Goal: Task Accomplishment & Management: Use online tool/utility

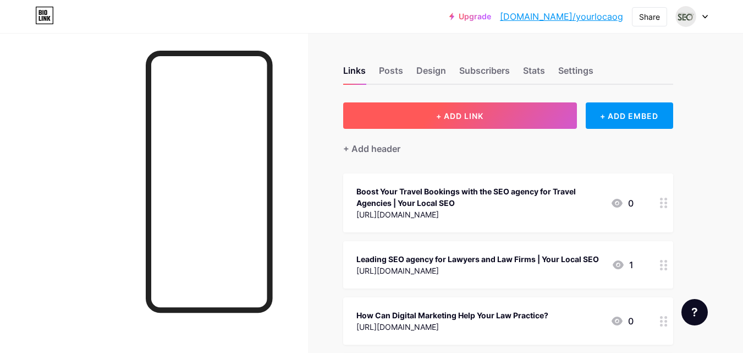
click at [478, 117] on span "+ ADD LINK" at bounding box center [459, 115] width 47 height 9
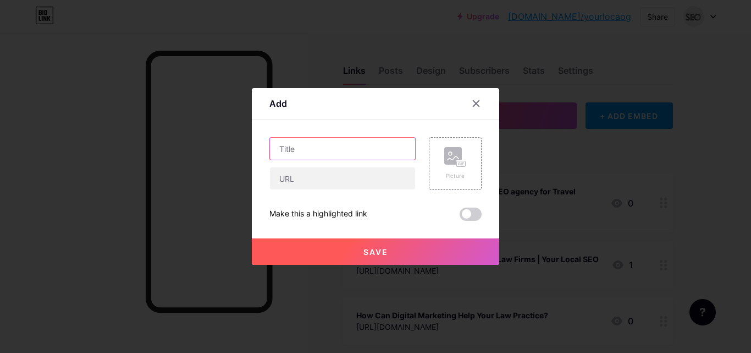
click at [339, 146] on input "text" at bounding box center [342, 149] width 145 height 22
paste input "Your Local SEO – The Trusted SEO Agency for Event Planners"
type input "Your Local SEO – The Trusted SEO Agency for Event Planners"
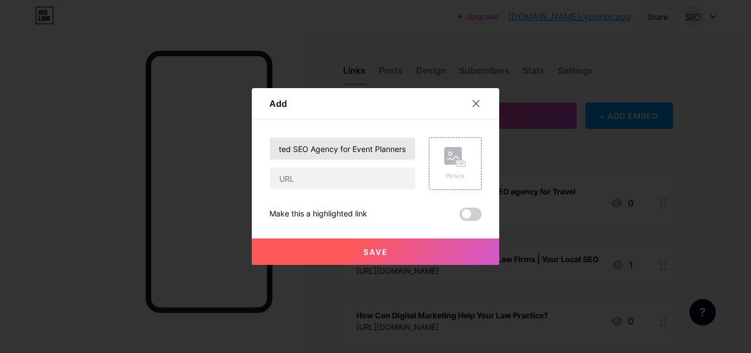
scroll to position [0, 0]
click at [327, 178] on input "text" at bounding box center [342, 178] width 145 height 22
paste input "[URL][DOMAIN_NAME]"
type input "[URL][DOMAIN_NAME]"
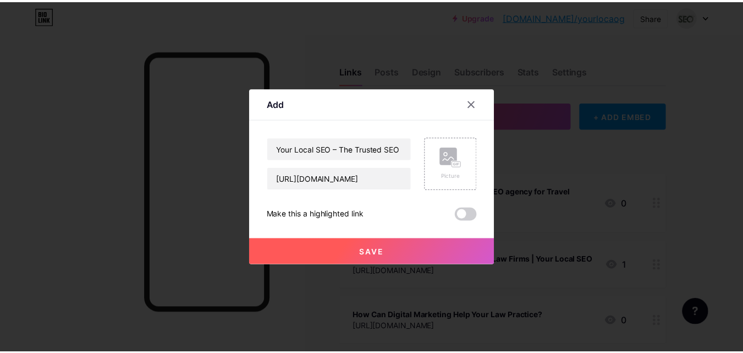
scroll to position [0, 0]
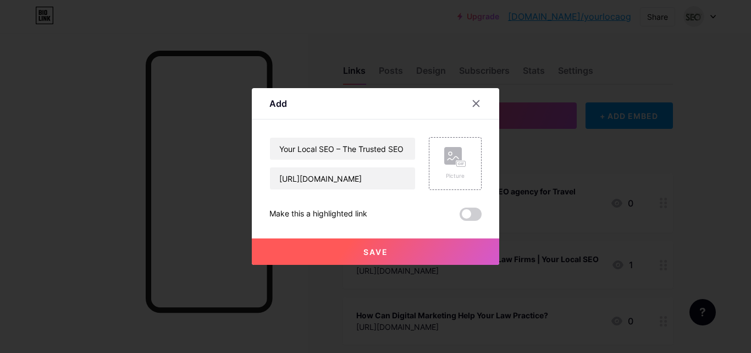
click at [351, 250] on button "Save" at bounding box center [376, 251] width 248 height 26
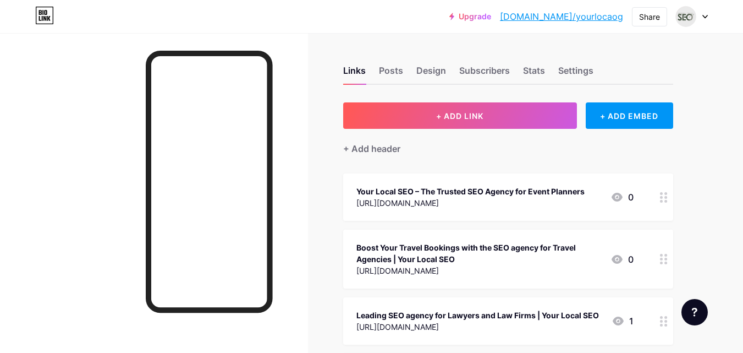
click at [573, 17] on link "[DOMAIN_NAME]/yourlocaog" at bounding box center [561, 16] width 123 height 13
